Goal: Check status: Check status

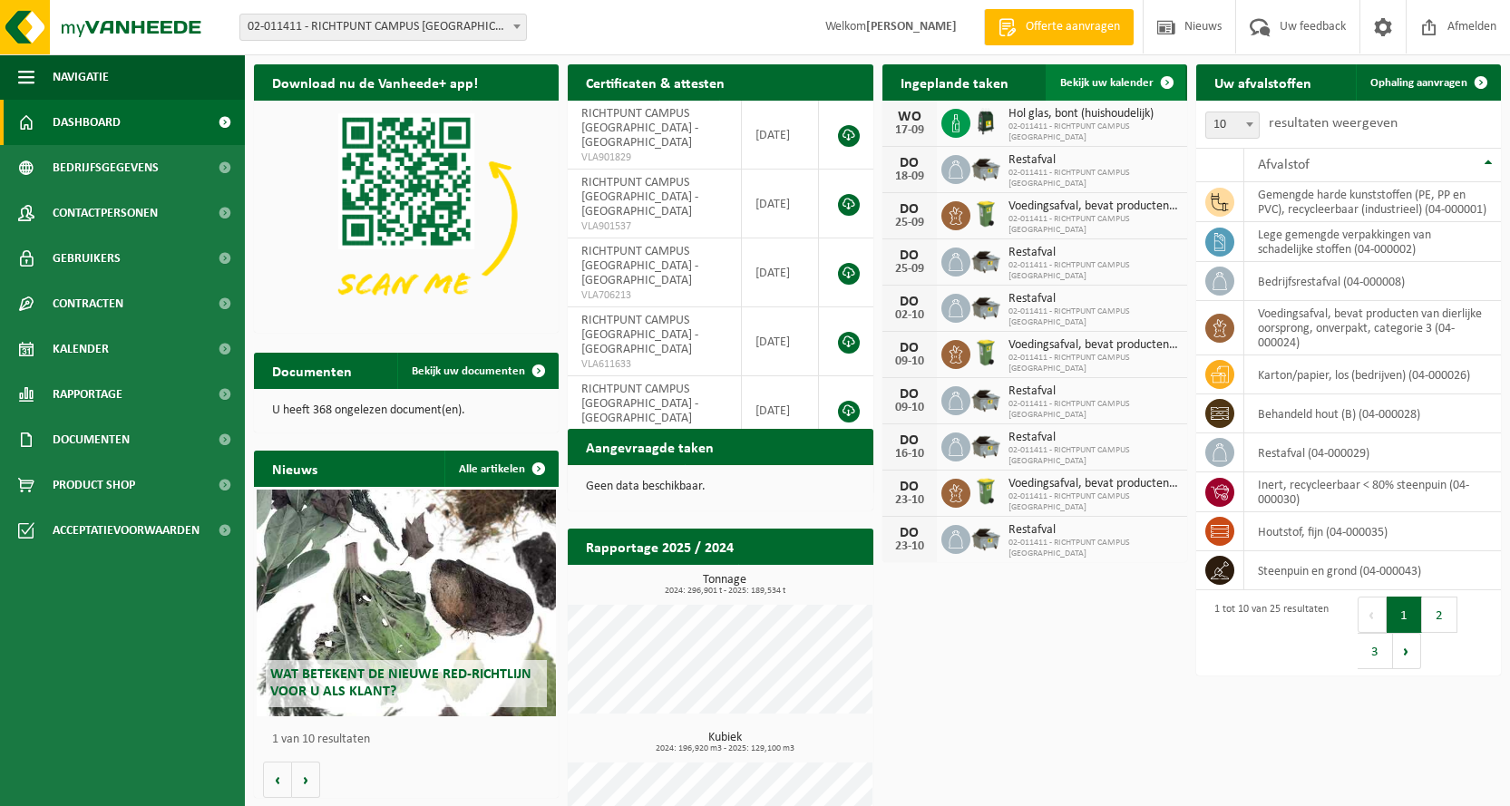
click at [1140, 77] on span "Bekijk uw kalender" at bounding box center [1106, 83] width 93 height 12
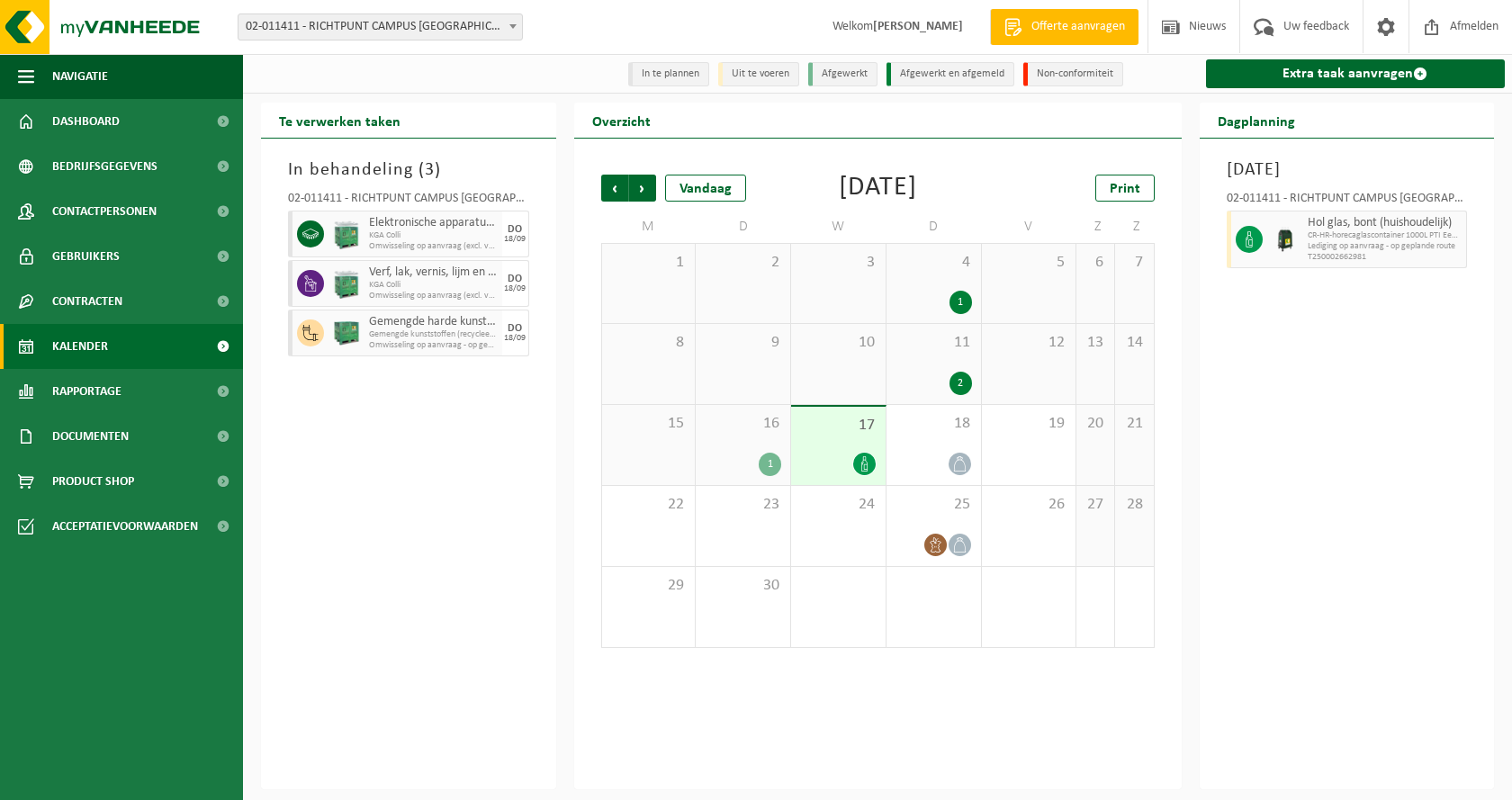
click at [731, 479] on div "16 1" at bounding box center [742, 445] width 94 height 80
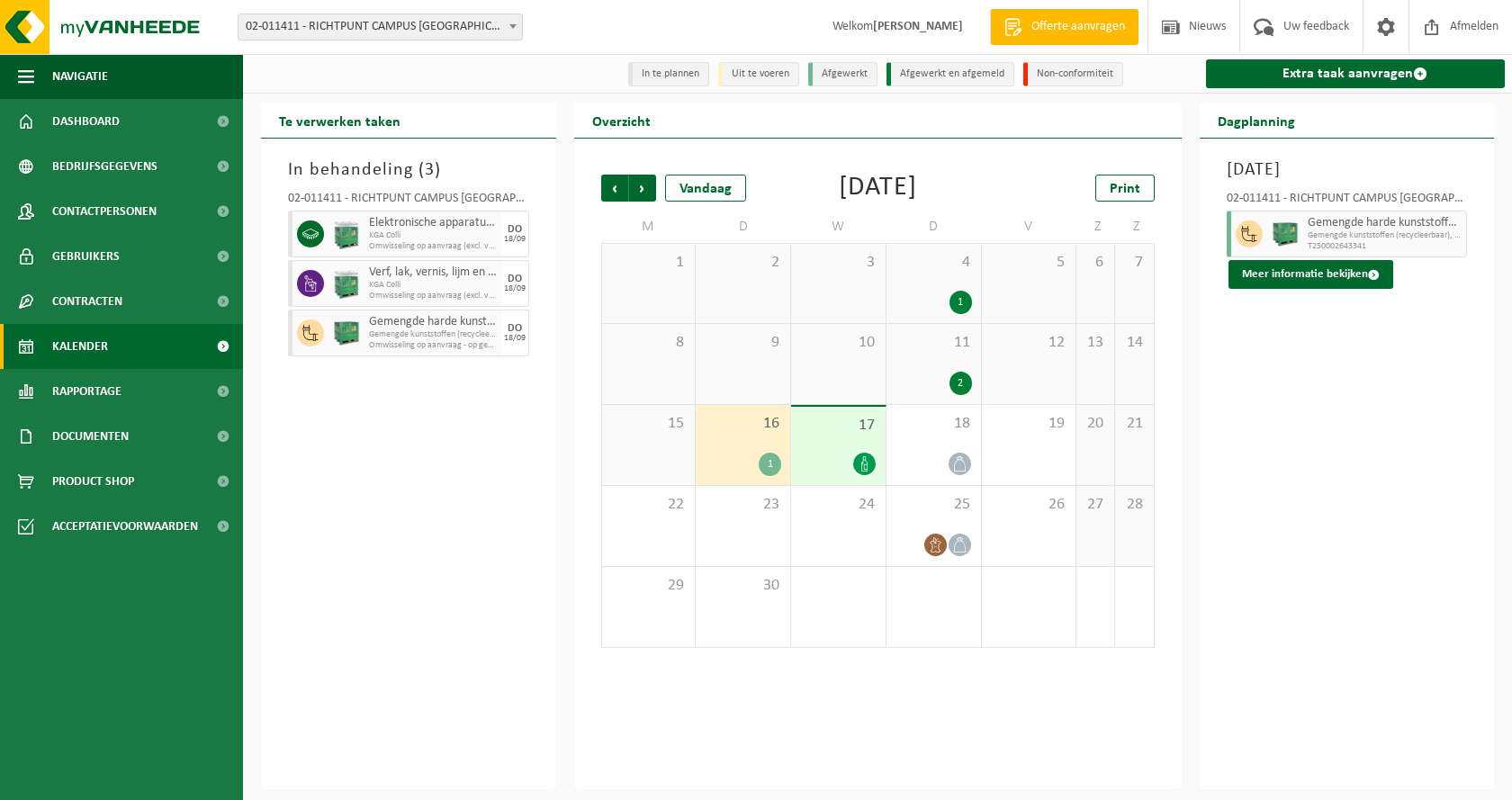
click at [823, 436] on span "17" at bounding box center [837, 426] width 76 height 20
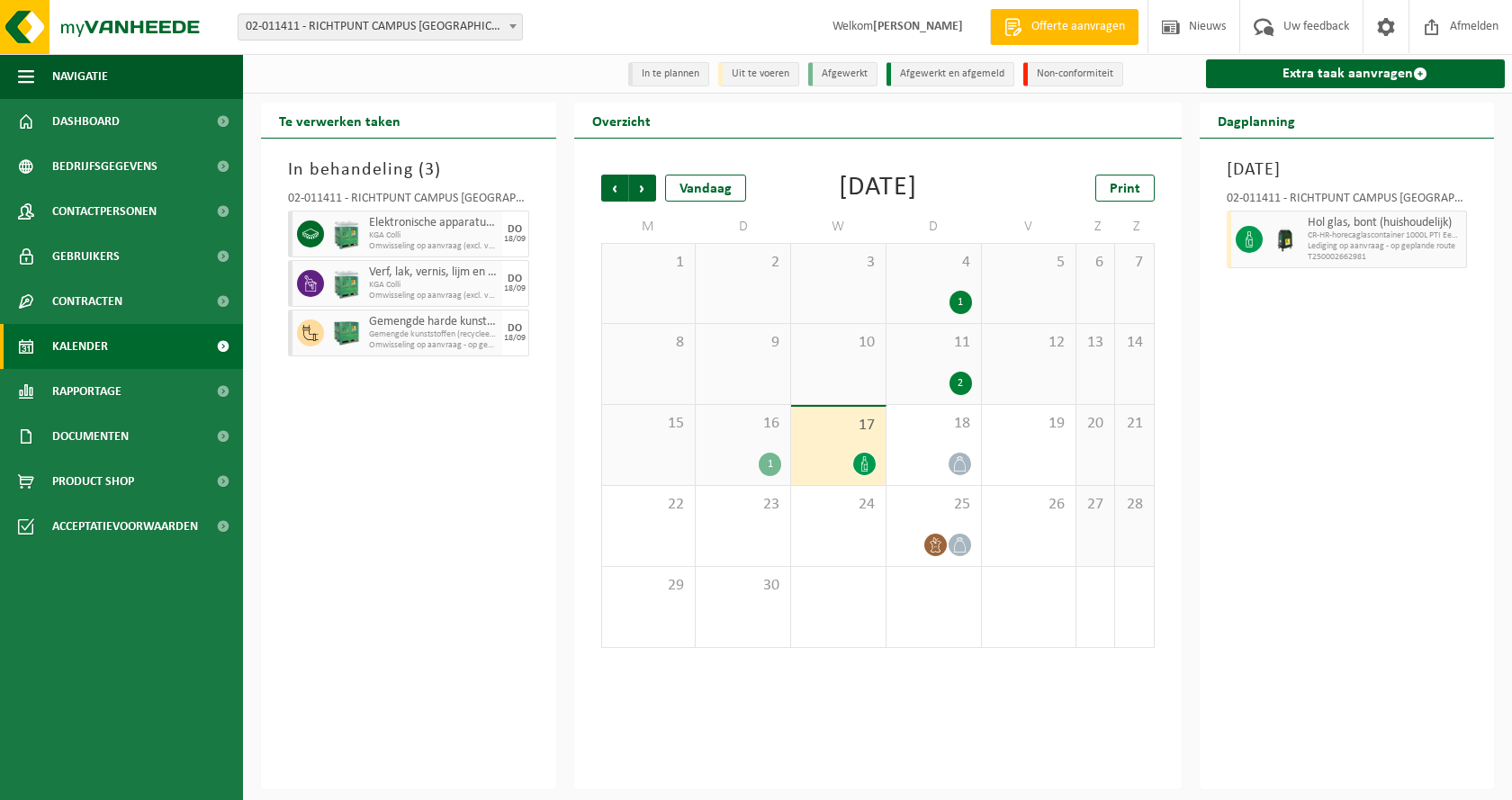
click at [736, 464] on div "16 1" at bounding box center [742, 445] width 94 height 80
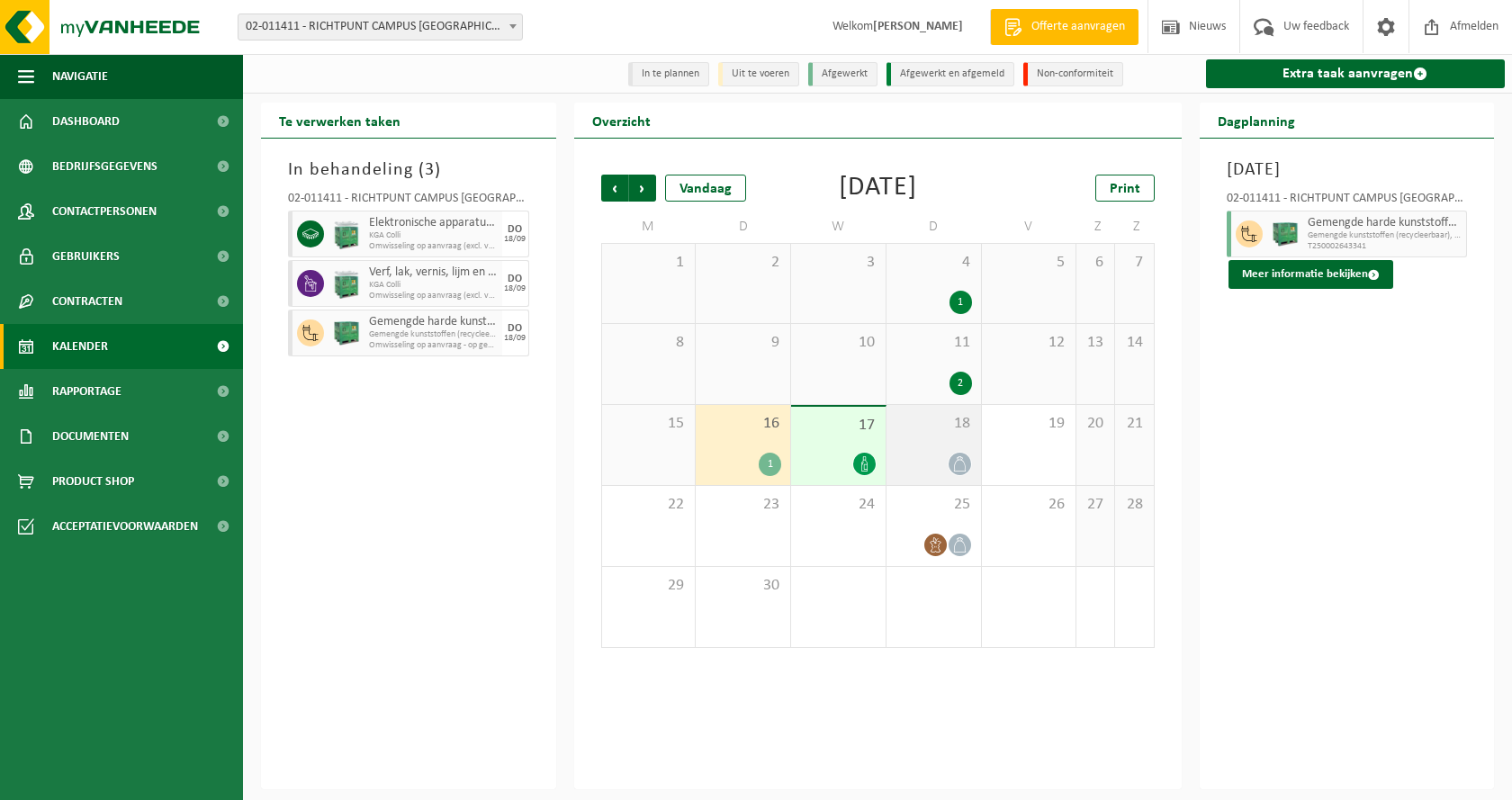
click at [933, 463] on div "18" at bounding box center [933, 445] width 94 height 80
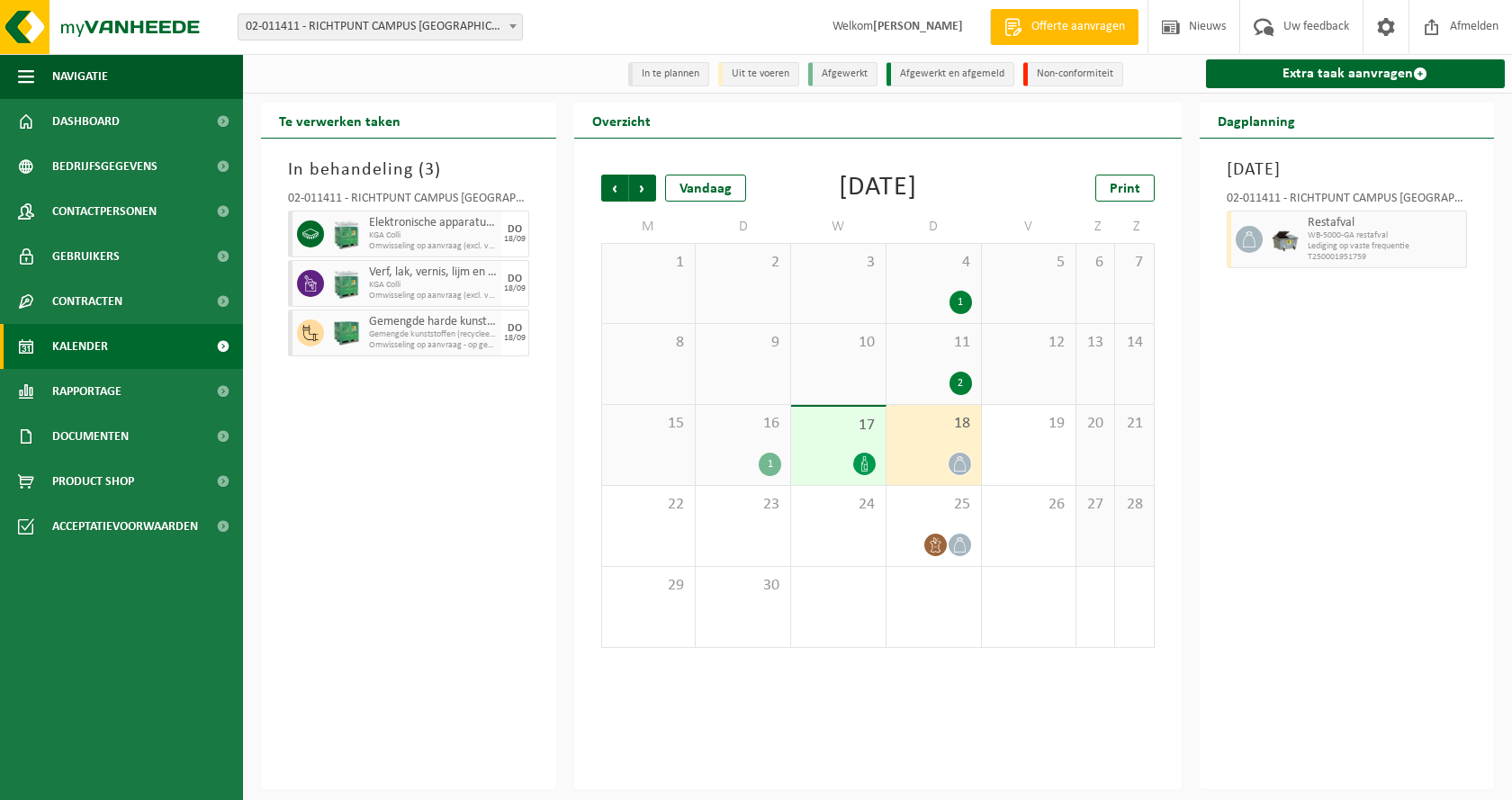
click at [830, 436] on span "17" at bounding box center [837, 426] width 76 height 20
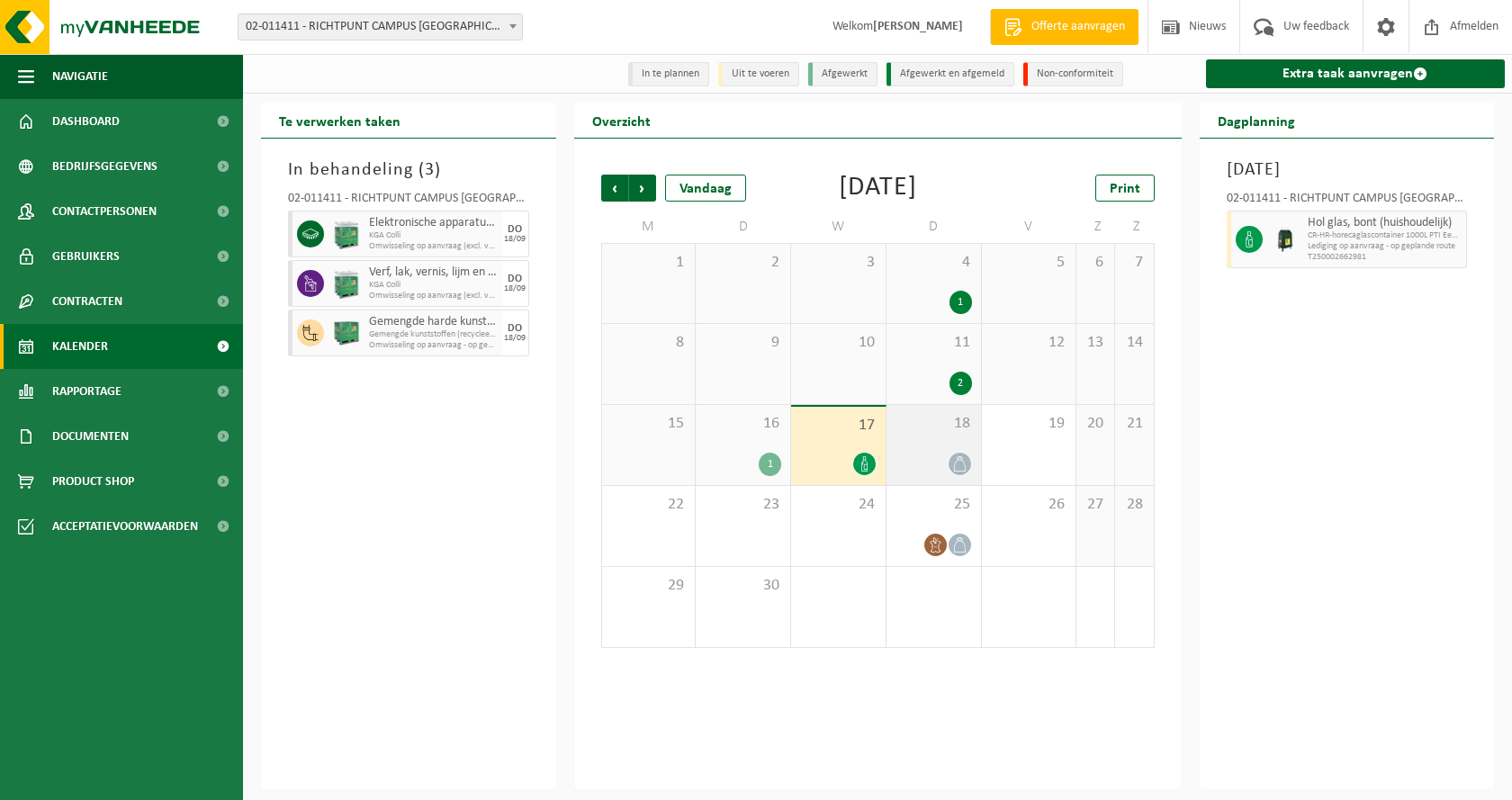
click at [938, 434] on span "18" at bounding box center [934, 424] width 76 height 20
